Goal: Task Accomplishment & Management: Use online tool/utility

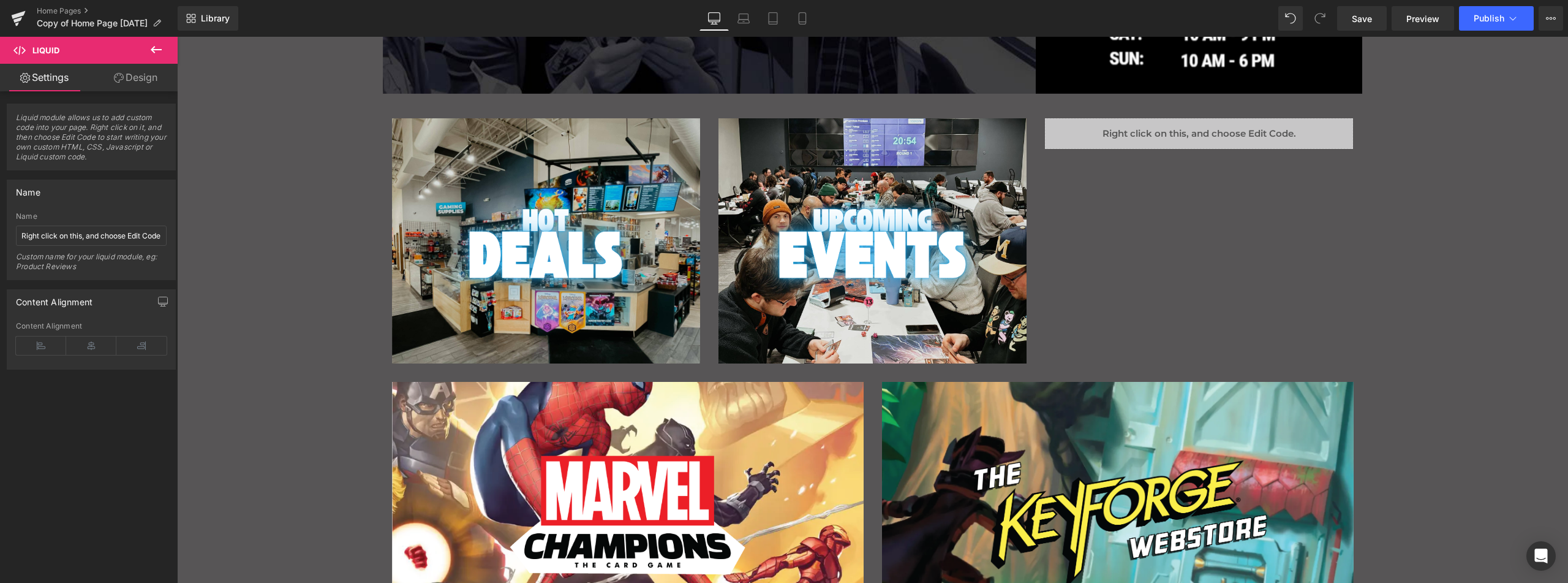
scroll to position [388, 0]
click at [1163, 141] on div "Liquid" at bounding box center [1199, 134] width 308 height 31
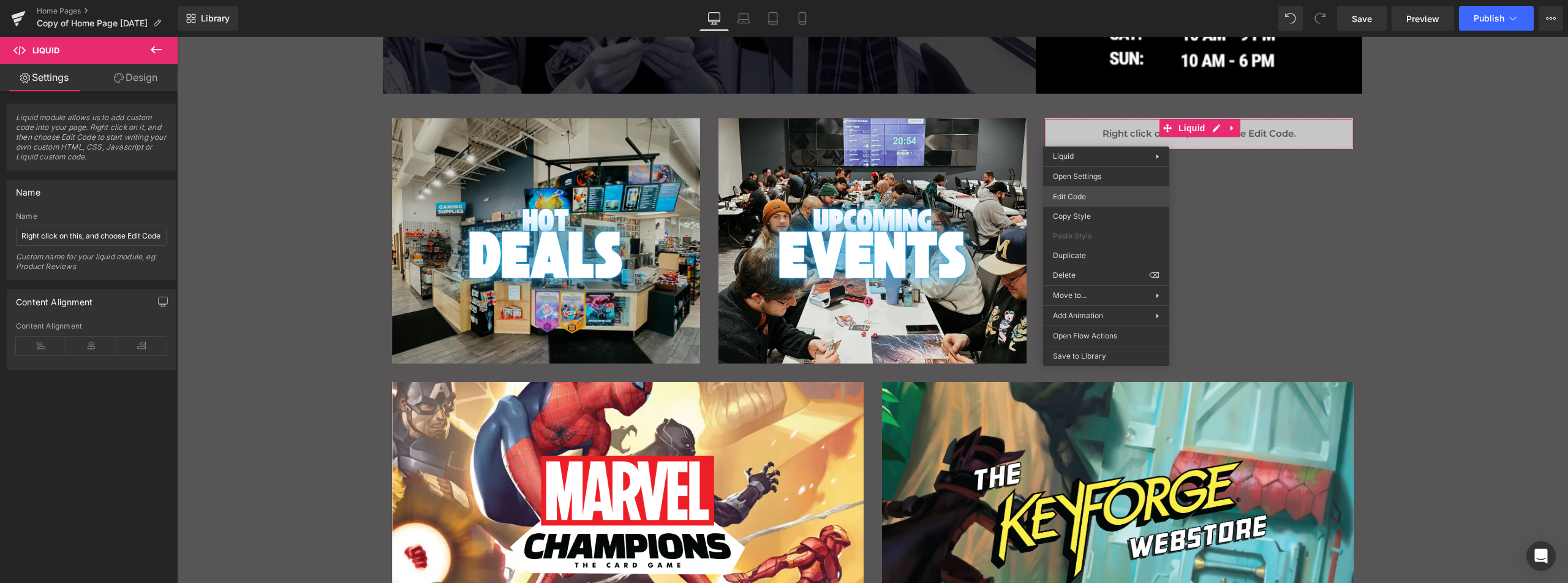
click at [1100, 0] on div "Liquid You are previewing how the will restyle your page. You can not edit Elem…" at bounding box center [784, 0] width 1568 height 0
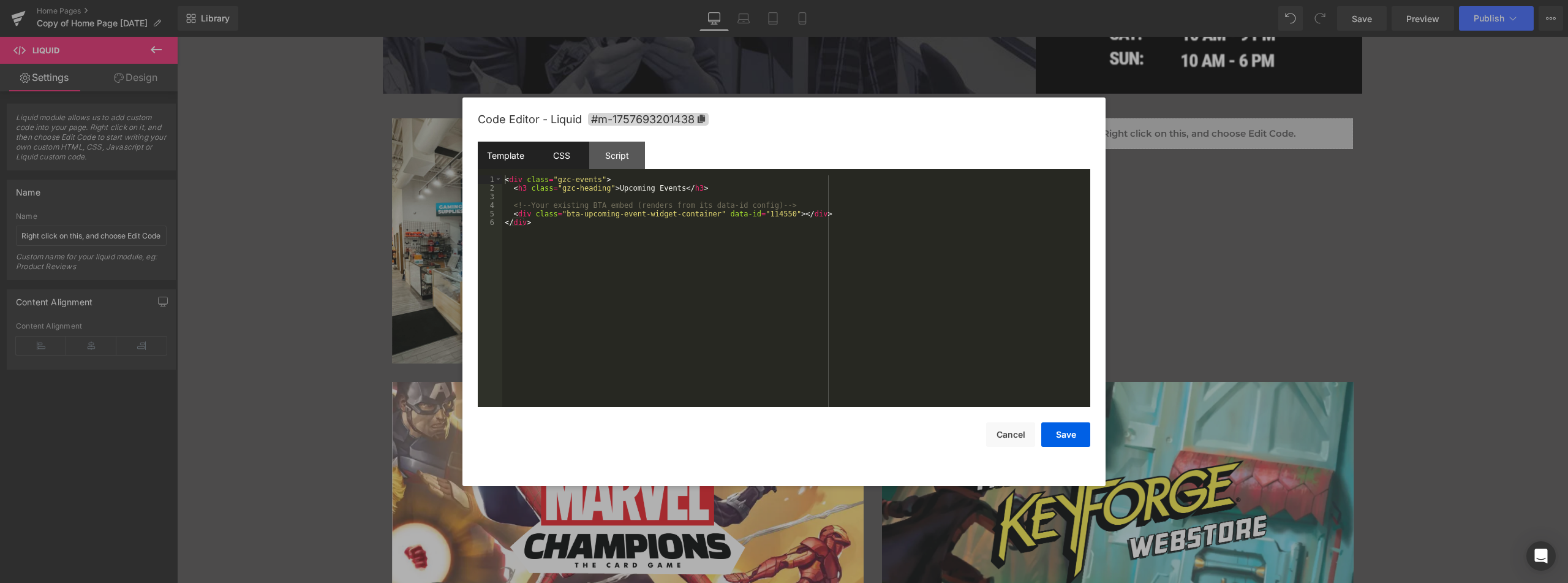
click at [572, 152] on div "CSS" at bounding box center [561, 155] width 56 height 28
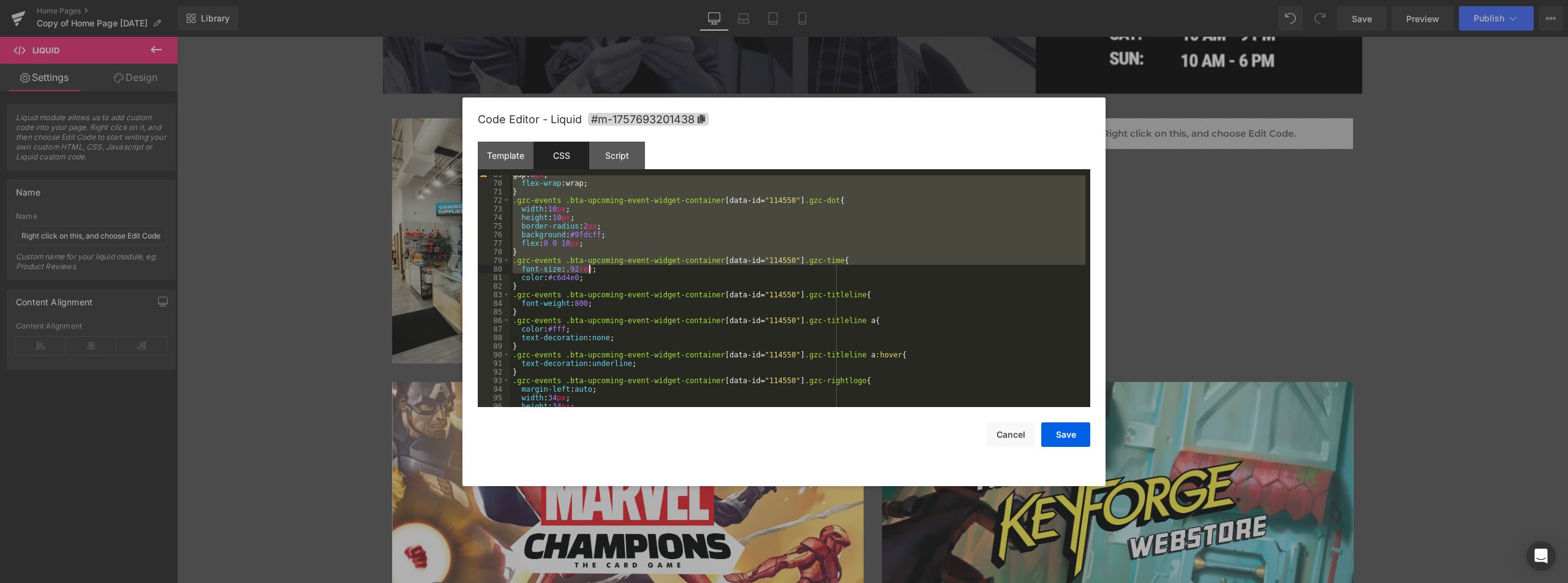
scroll to position [635, 0]
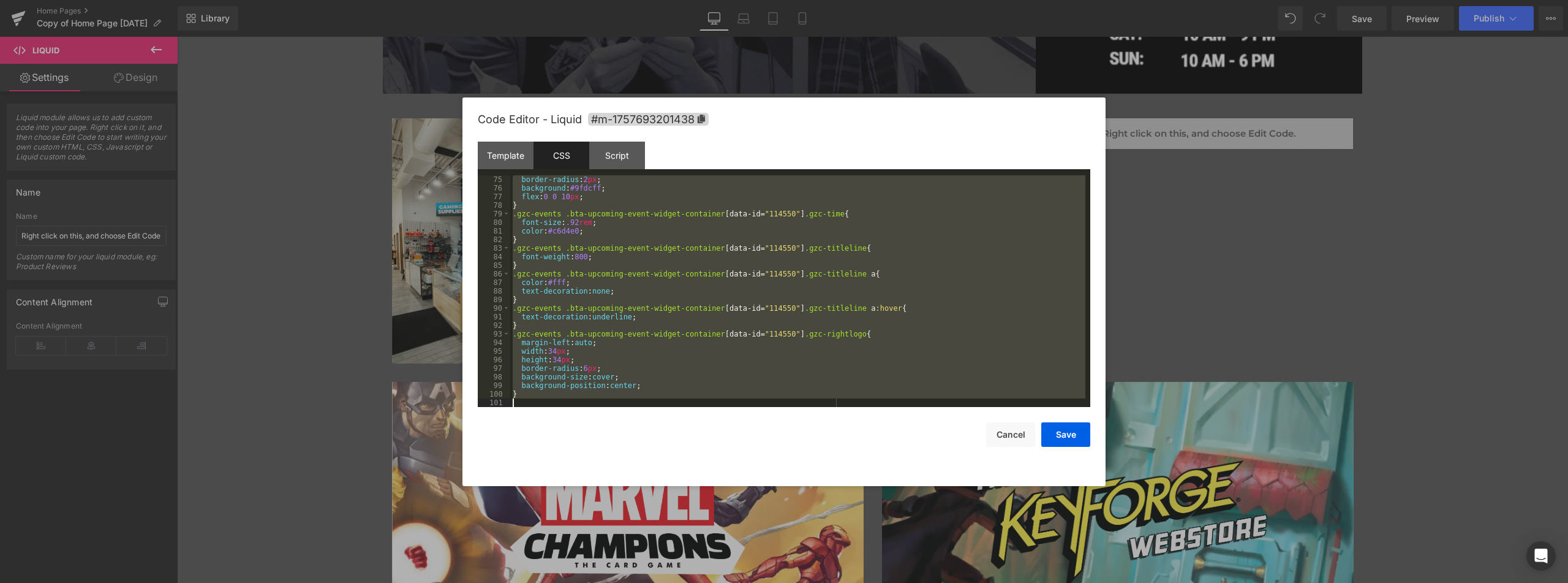
drag, startPoint x: 513, startPoint y: 180, endPoint x: 625, endPoint y: 405, distance: 251.3
click at [625, 405] on div "border-radius : 2 px ; background : #9fdcff ; flex : 0 0 10 px ; } .gzc-events …" at bounding box center [797, 300] width 575 height 249
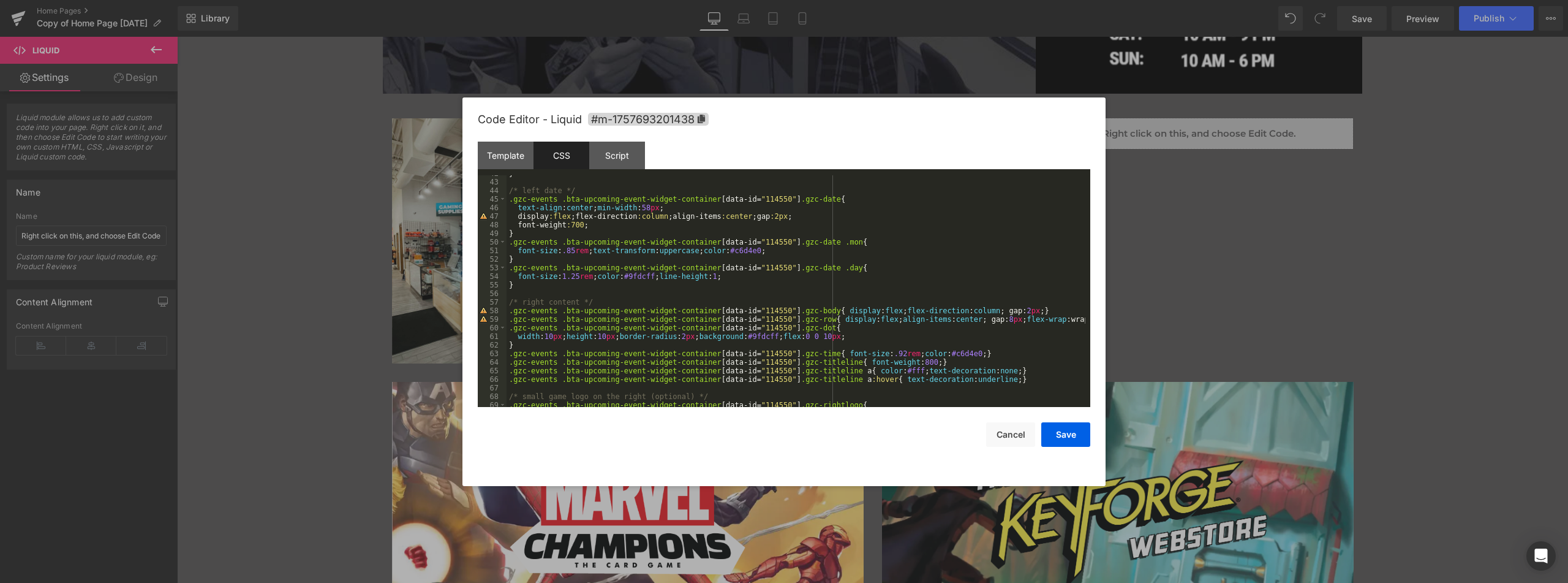
scroll to position [358, 0]
click at [484, 214] on div "47" at bounding box center [492, 217] width 29 height 9
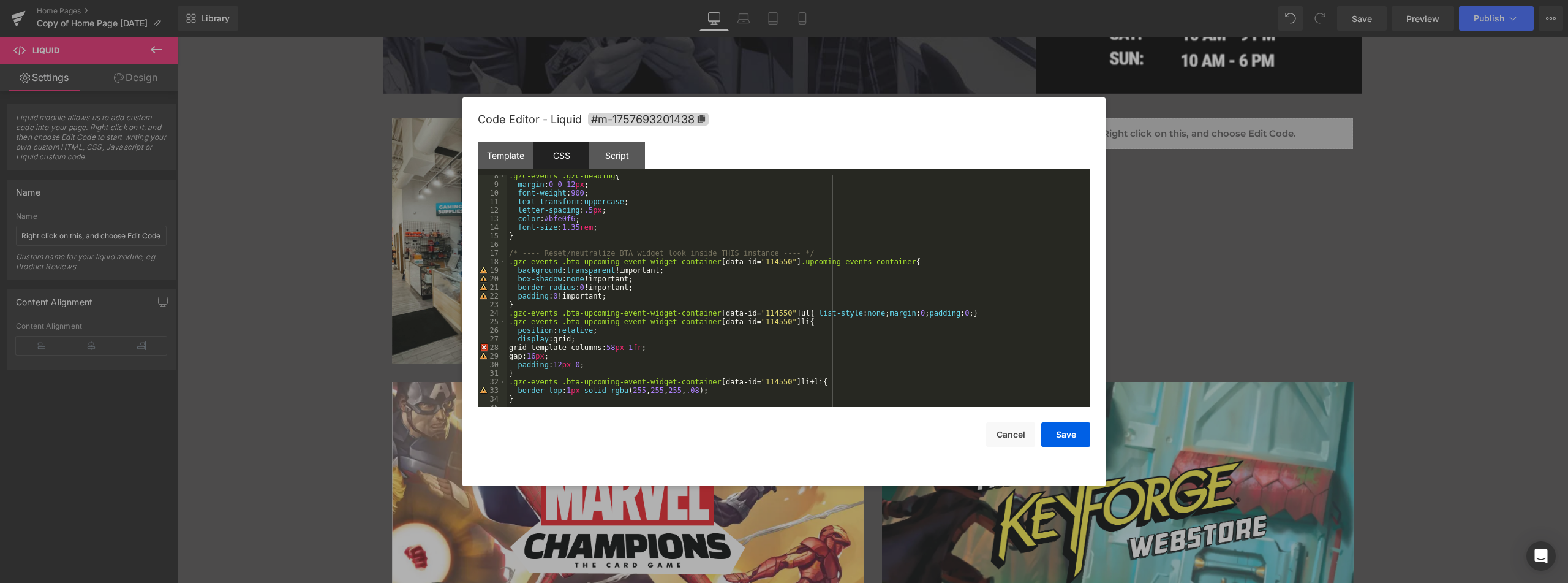
scroll to position [64, 0]
click at [482, 348] on div "28" at bounding box center [492, 347] width 29 height 9
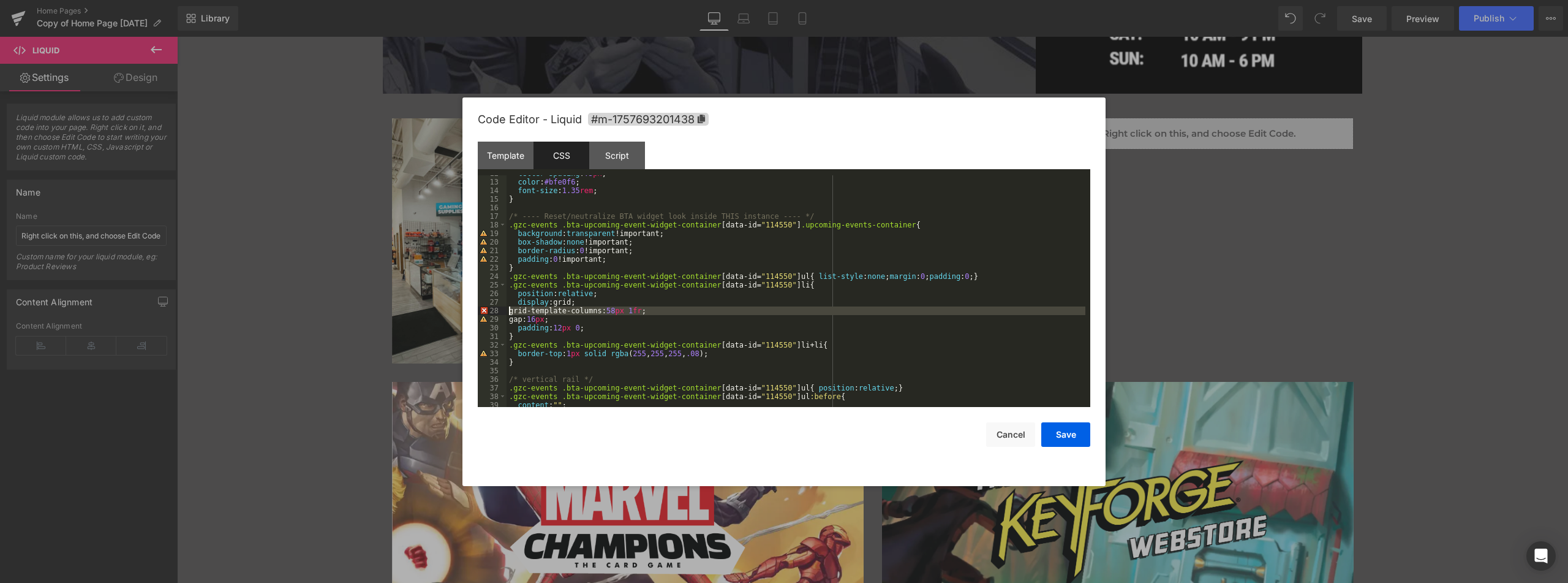
scroll to position [137, 0]
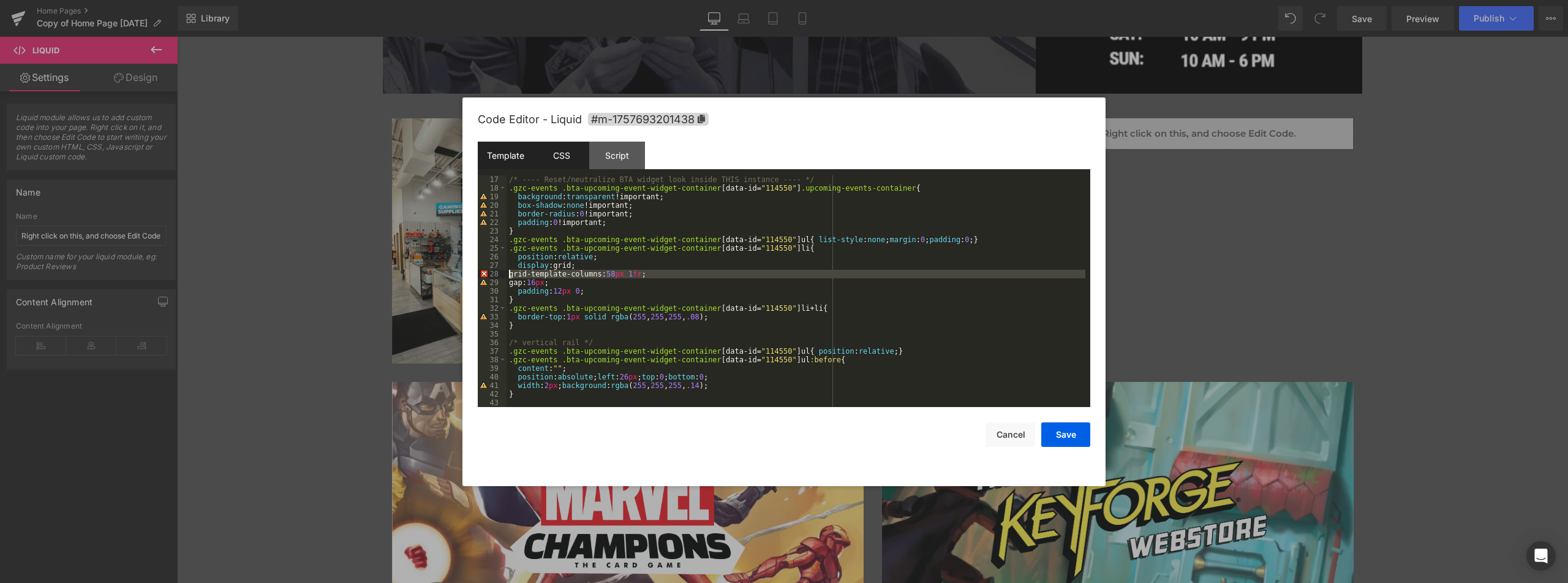
click at [511, 149] on div "Template" at bounding box center [505, 155] width 56 height 28
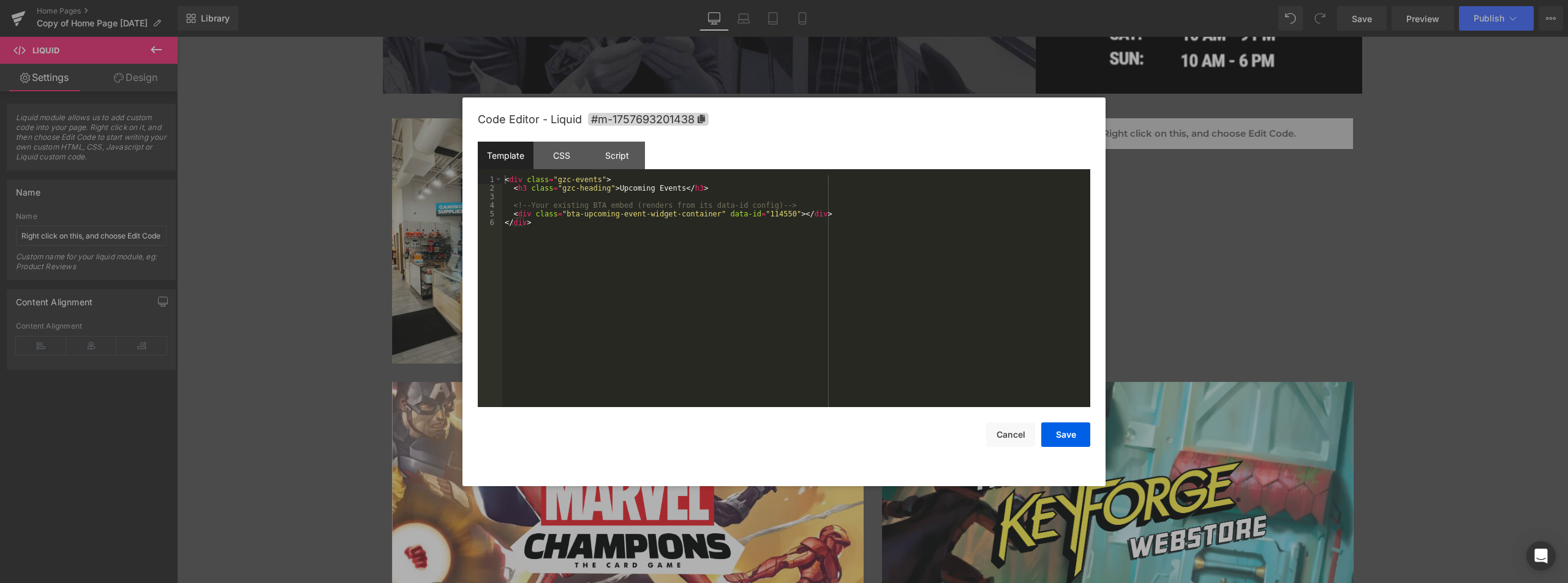
click at [563, 229] on div "< div class = "gzc-events" > < h3 class = "gzc-heading" > Upcoming Events </ h3…" at bounding box center [796, 300] width 588 height 249
click at [1068, 431] on button "Save" at bounding box center [1066, 435] width 49 height 25
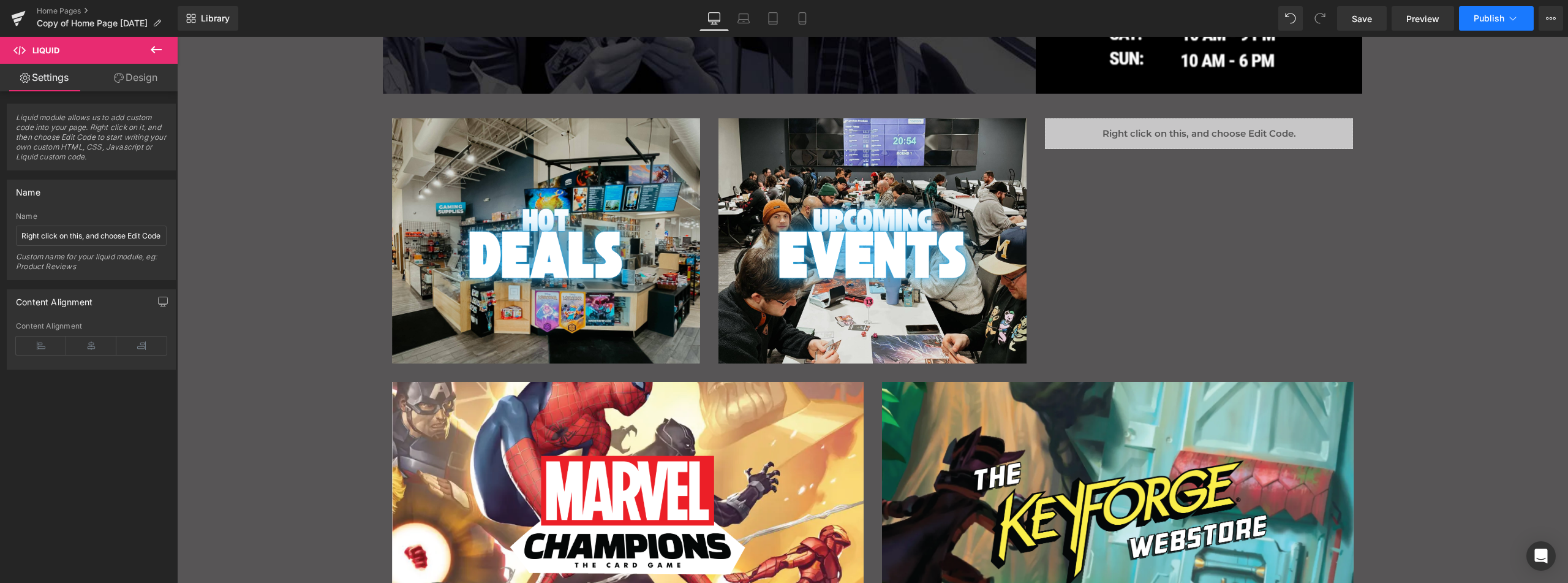
click at [1498, 15] on span "Publish" at bounding box center [1489, 18] width 31 height 10
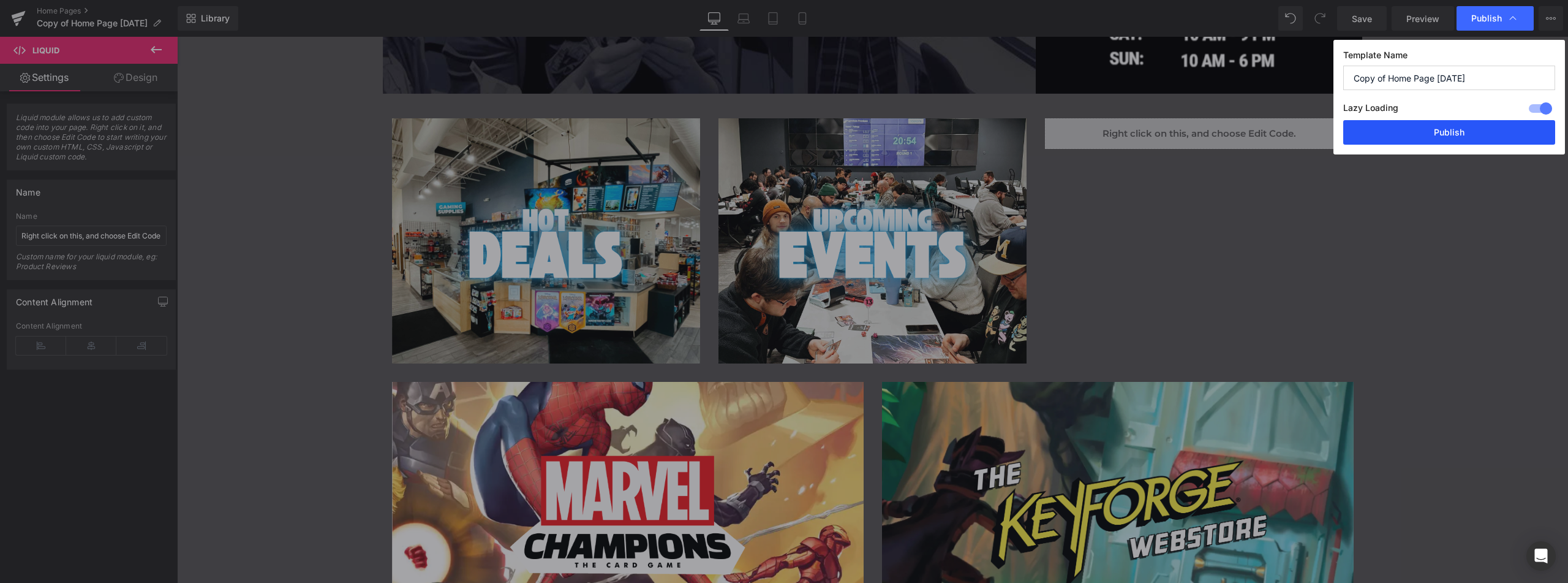
click at [1429, 134] on button "Publish" at bounding box center [1449, 132] width 212 height 25
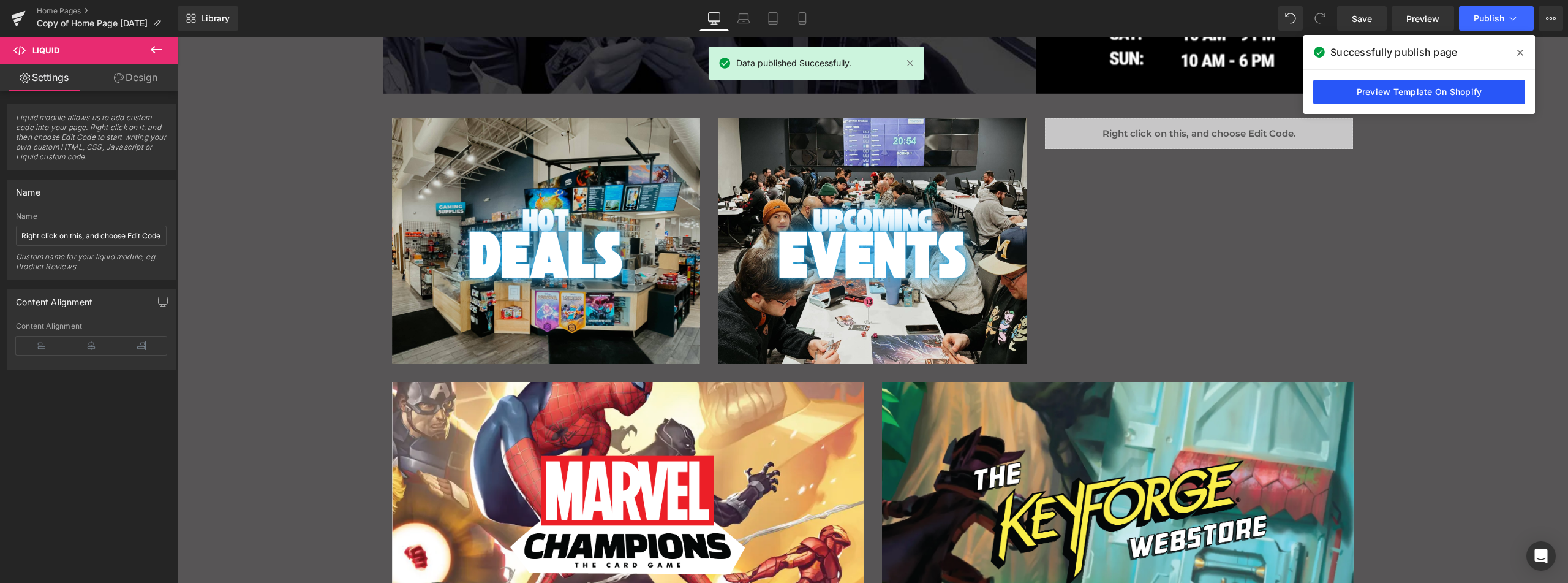
click at [1392, 92] on link "Preview Template On Shopify" at bounding box center [1419, 92] width 212 height 25
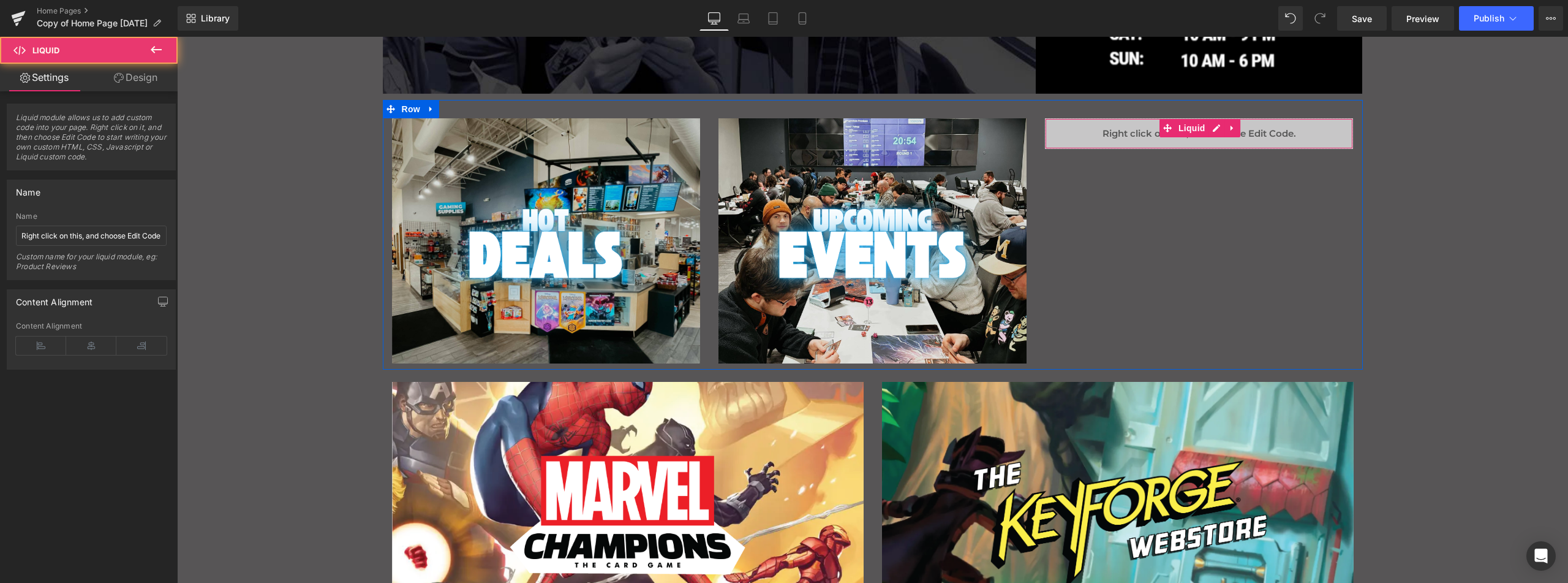
click at [1120, 131] on div "Liquid" at bounding box center [1199, 134] width 308 height 31
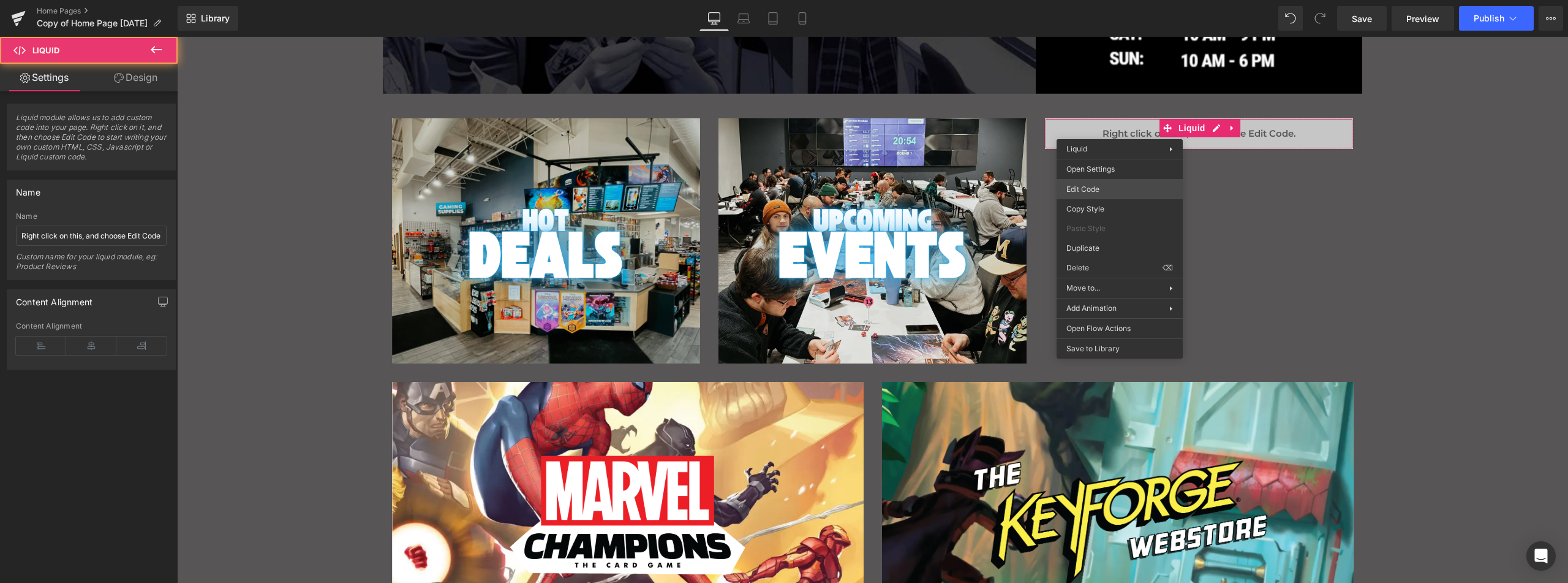
click at [1113, 187] on body "Liquid You are previewing how the will restyle your page. You can not edit Elem…" at bounding box center [784, 291] width 1568 height 583
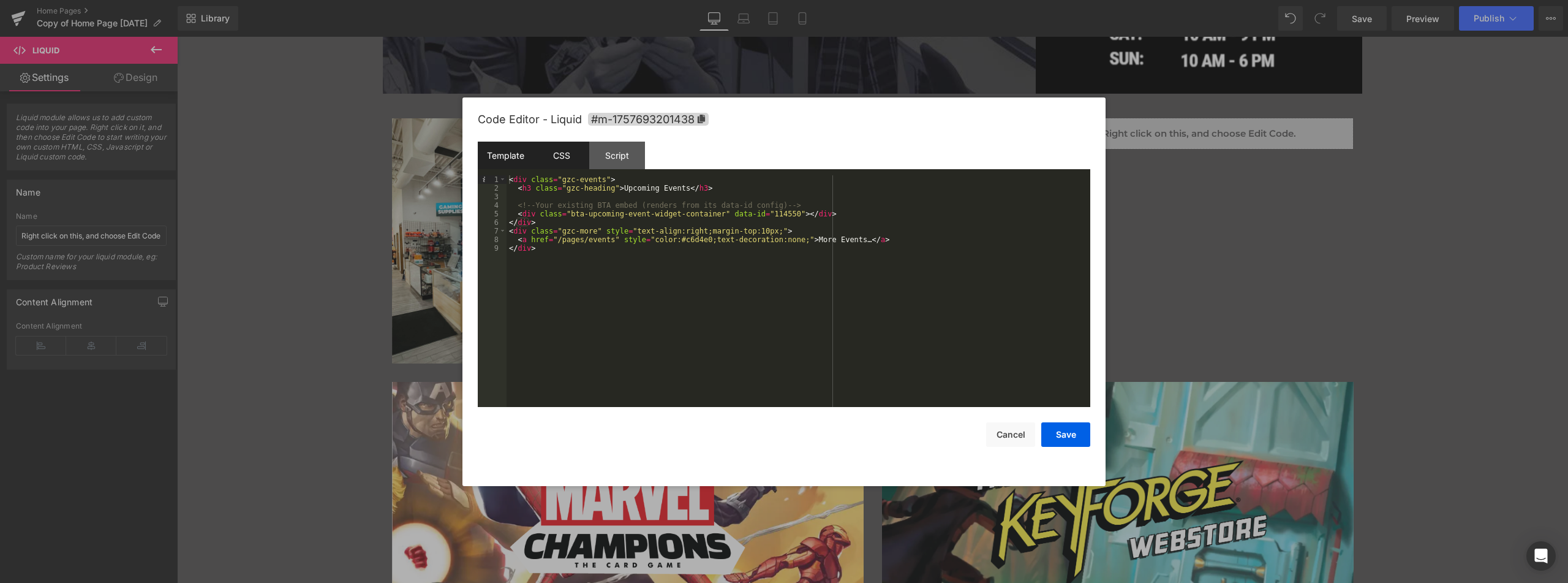
click at [553, 152] on div "CSS" at bounding box center [561, 155] width 56 height 28
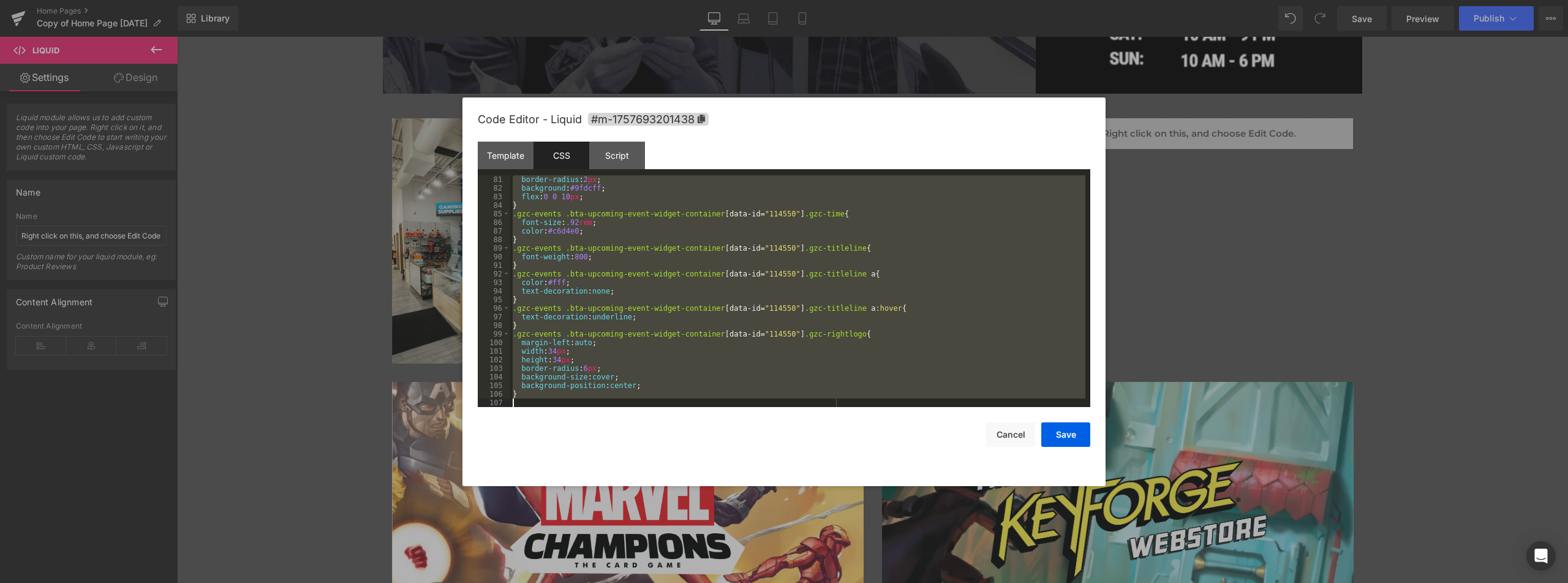
scroll to position [687, 0]
drag, startPoint x: 512, startPoint y: 180, endPoint x: 668, endPoint y: 458, distance: 318.8
click at [668, 458] on div "Code Editor - Liquid #m-1757693201438 Template CSS Script Data 1 2 3 4 5 6 7 8 …" at bounding box center [783, 291] width 612 height 388
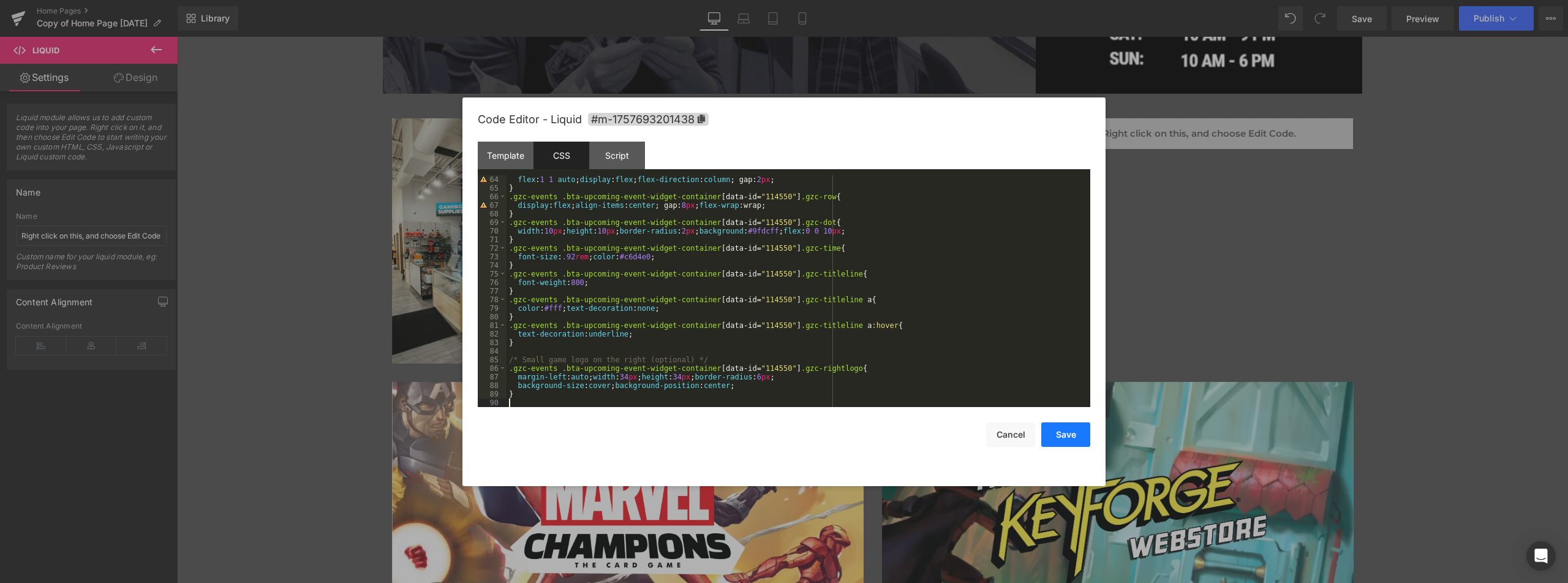
click at [1069, 431] on button "Save" at bounding box center [1066, 435] width 49 height 25
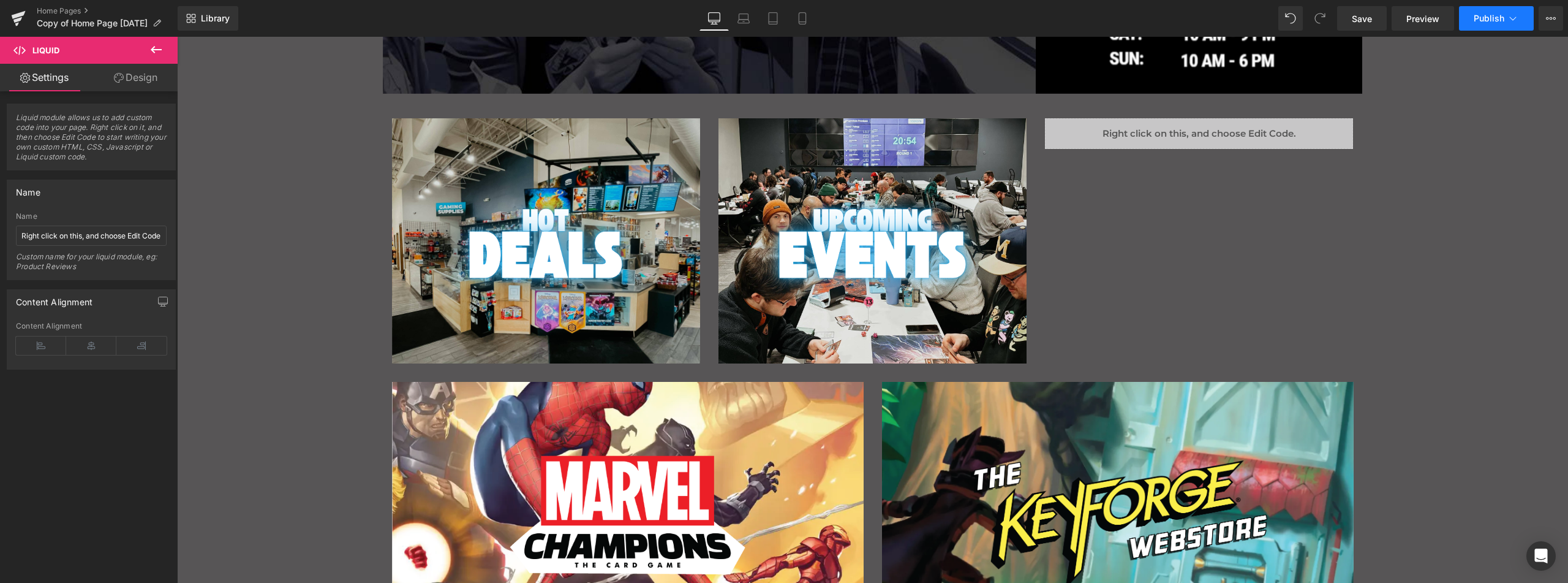
click at [1481, 25] on button "Publish" at bounding box center [1496, 18] width 74 height 25
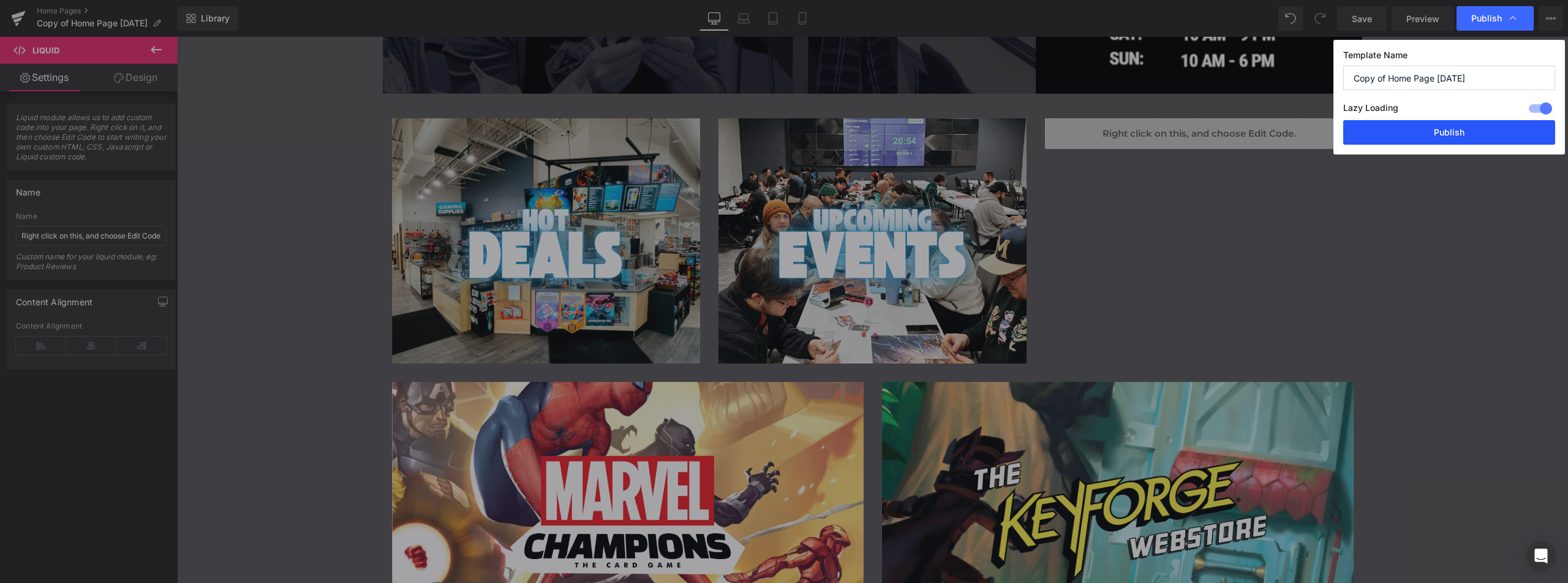
drag, startPoint x: 1435, startPoint y: 132, endPoint x: 893, endPoint y: 163, distance: 542.9
click at [1435, 132] on button "Publish" at bounding box center [1449, 132] width 212 height 25
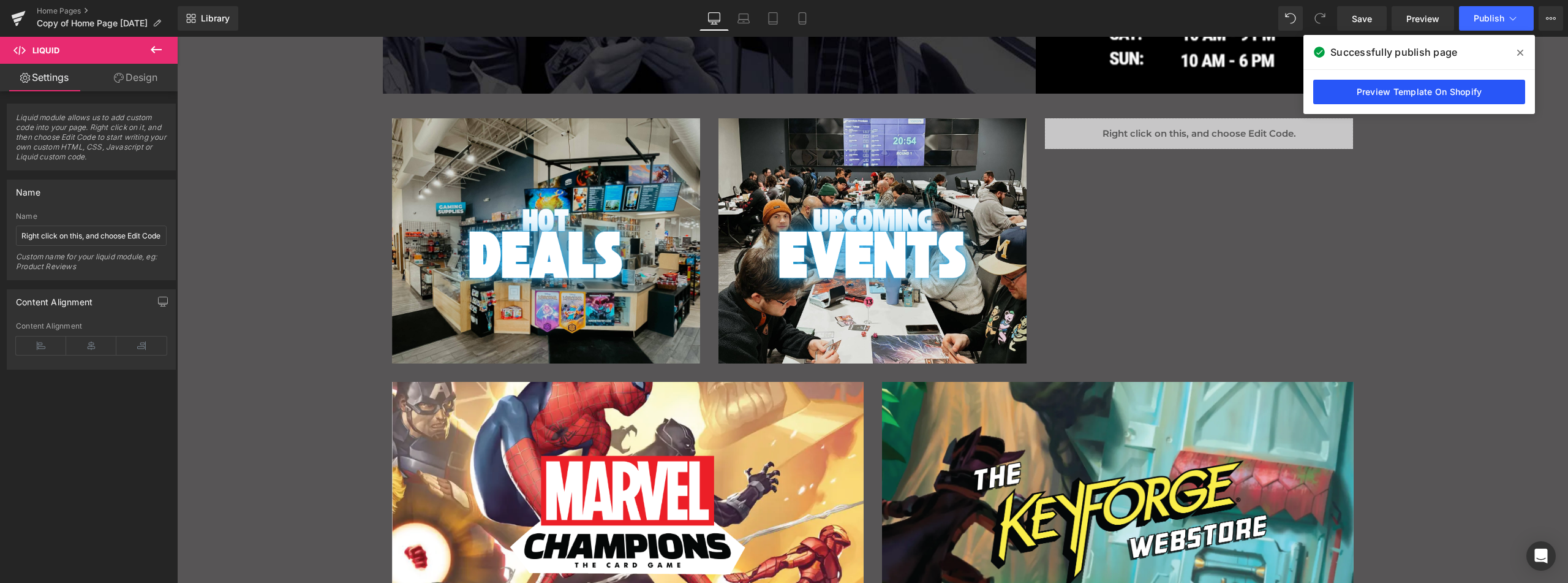
click at [1441, 99] on link "Preview Template On Shopify" at bounding box center [1419, 92] width 212 height 25
